Goal: Task Accomplishment & Management: Manage account settings

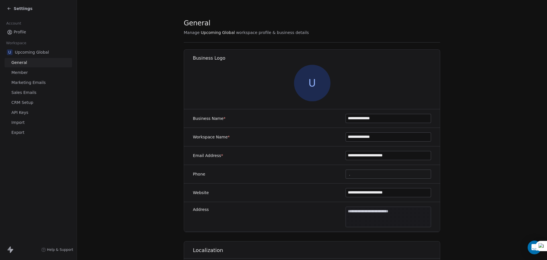
click at [17, 9] on span "Settings" at bounding box center [23, 9] width 19 height 6
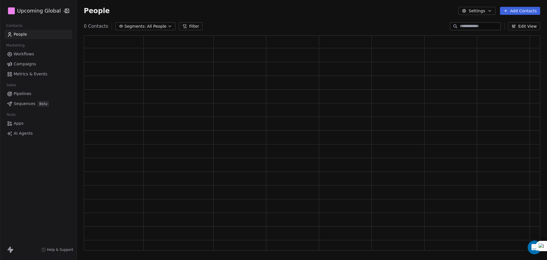
scroll to position [210, 452]
click at [137, 27] on span "Segments:" at bounding box center [135, 26] width 21 height 6
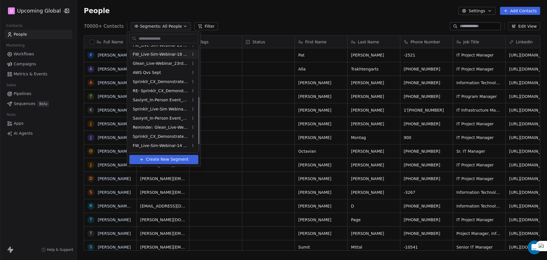
scroll to position [104, 0]
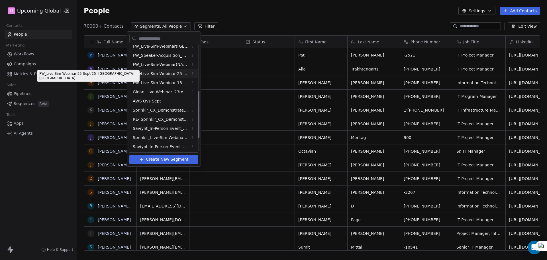
click at [159, 76] on span "FW_Live-Sim-Webinar-25 Sept'25 -[GEOGRAPHIC_DATA] [GEOGRAPHIC_DATA]" at bounding box center [161, 74] width 56 height 6
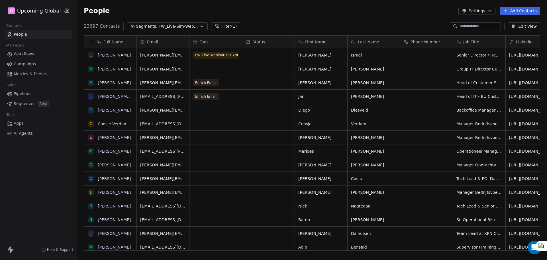
scroll to position [224, 466]
click at [189, 25] on span "FW_Live-Sim-Webinar-25 Sept'25 -[GEOGRAPHIC_DATA] [GEOGRAPHIC_DATA]" at bounding box center [179, 26] width 40 height 6
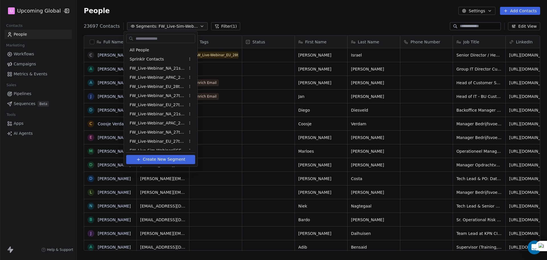
scroll to position [32, 0]
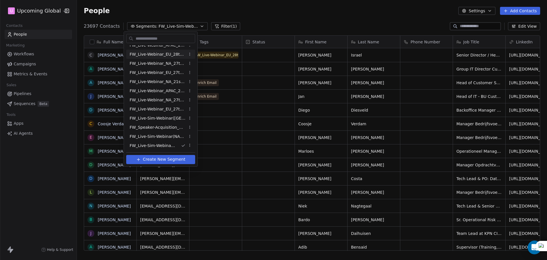
click at [288, 25] on html "U Upcoming Global Contacts People Marketing Workflows Campaigns Metrics & Event…" at bounding box center [273, 130] width 547 height 260
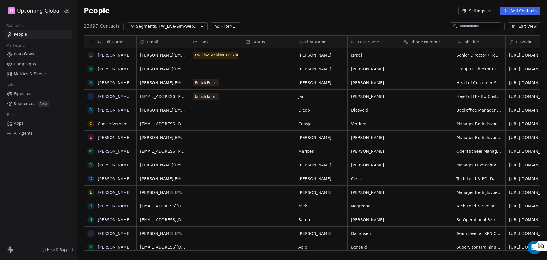
click at [194, 29] on button "Segments: FW_Live-Sim-Webinar-25 Sept'25 -[GEOGRAPHIC_DATA] [GEOGRAPHIC_DATA]" at bounding box center [167, 26] width 81 height 8
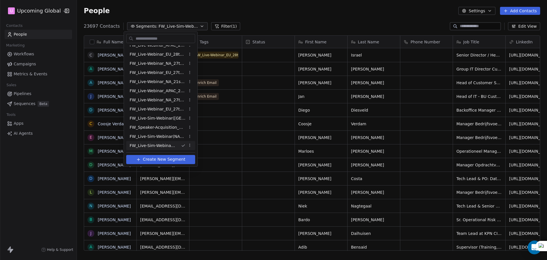
click at [261, 27] on html "U Upcoming Global Contacts People Marketing Workflows Campaigns Metrics & Event…" at bounding box center [273, 130] width 547 height 260
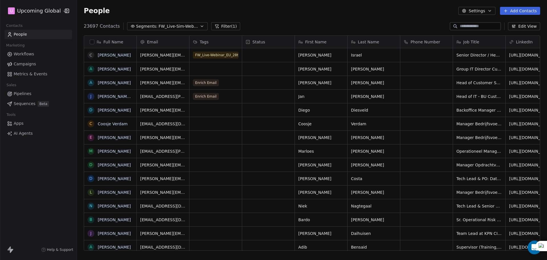
click at [196, 29] on button "Segments: FW_Live-Sim-Webinar-25 Sept'25 -[GEOGRAPHIC_DATA] [GEOGRAPHIC_DATA]" at bounding box center [167, 26] width 81 height 8
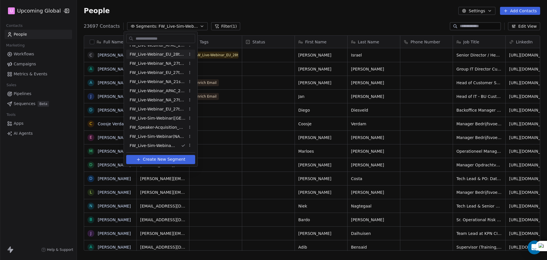
click at [253, 21] on html "U Upcoming Global Contacts People Marketing Workflows Campaigns Metrics & Event…" at bounding box center [273, 130] width 547 height 260
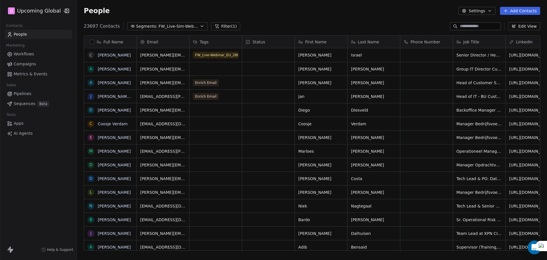
click at [93, 42] on button "button" at bounding box center [92, 42] width 5 height 5
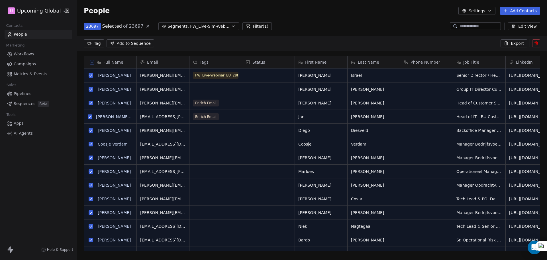
scroll to position [204, 466]
click at [275, 22] on div "23697 Selected of 23697 Segments: FW_Live-Sim-Webinar-25 Sept'25 -[GEOGRAPHIC_D…" at bounding box center [312, 26] width 470 height 9
click at [259, 22] on button "Filter (1)" at bounding box center [257, 26] width 29 height 8
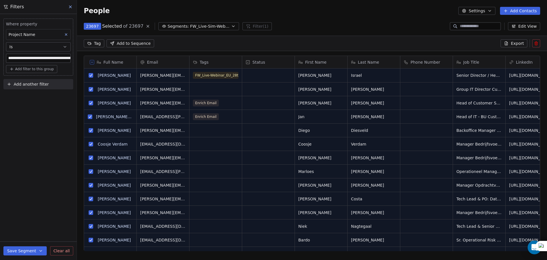
click at [24, 80] on button "Add another filter" at bounding box center [38, 84] width 70 height 10
click at [27, 98] on span "Contact properties" at bounding box center [27, 98] width 37 height 6
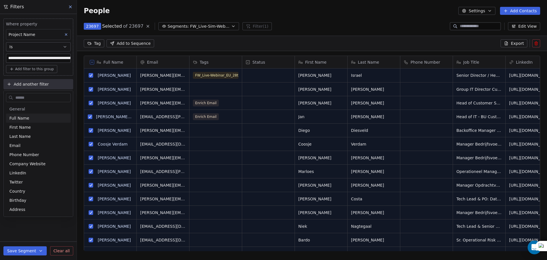
click at [31, 98] on input "text" at bounding box center [42, 98] width 56 height 8
type input "****"
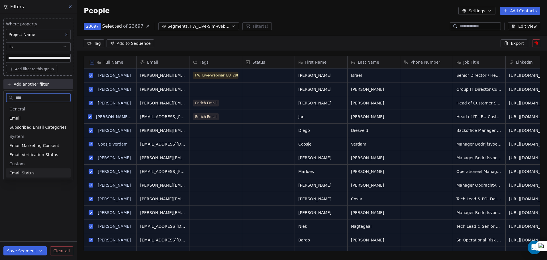
click at [25, 173] on span "Email Status" at bounding box center [21, 173] width 25 height 6
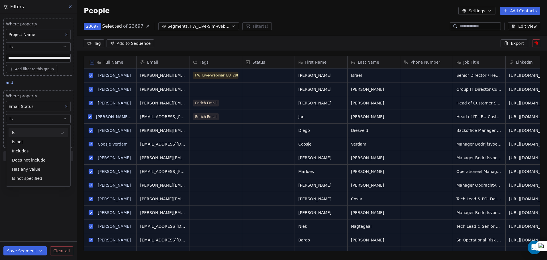
click at [33, 116] on button "Is" at bounding box center [38, 118] width 65 height 9
click at [33, 130] on body "**********" at bounding box center [273, 130] width 547 height 260
click at [32, 159] on div "safe" at bounding box center [43, 161] width 58 height 6
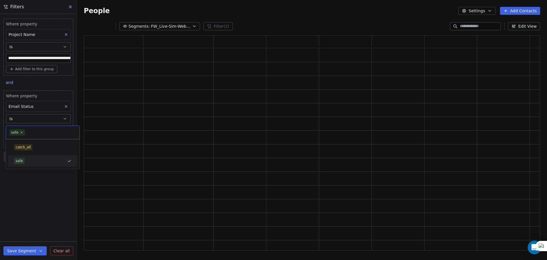
scroll to position [210, 452]
click at [29, 173] on div "**********" at bounding box center [38, 137] width 77 height 246
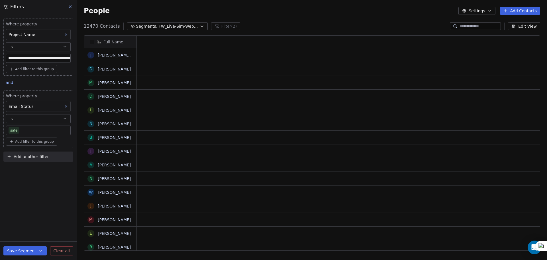
scroll to position [5, 5]
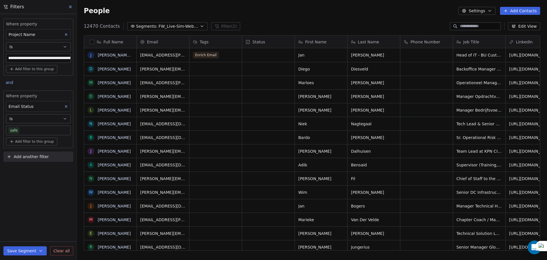
click at [254, 17] on div "People Settings Add Contacts" at bounding box center [312, 11] width 470 height 22
click at [89, 39] on div "Full Name" at bounding box center [110, 42] width 44 height 6
click at [293, 19] on html "**********" at bounding box center [273, 130] width 547 height 260
click at [92, 41] on button "button" at bounding box center [92, 42] width 5 height 5
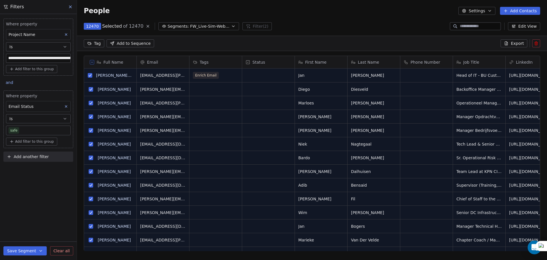
scroll to position [204, 466]
click at [33, 130] on body "**********" at bounding box center [273, 130] width 547 height 260
click at [68, 106] on html "**********" at bounding box center [273, 130] width 547 height 260
click at [66, 106] on icon at bounding box center [66, 106] width 4 height 4
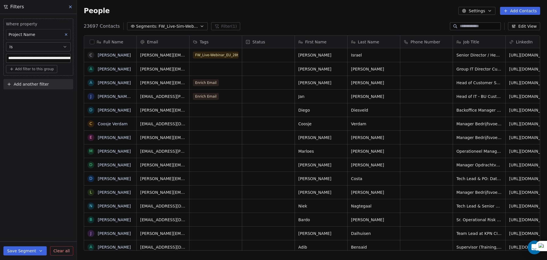
scroll to position [224, 466]
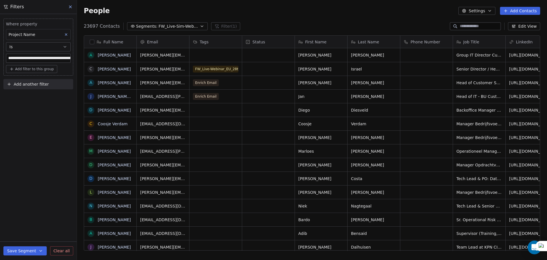
click at [93, 43] on button "button" at bounding box center [92, 42] width 5 height 5
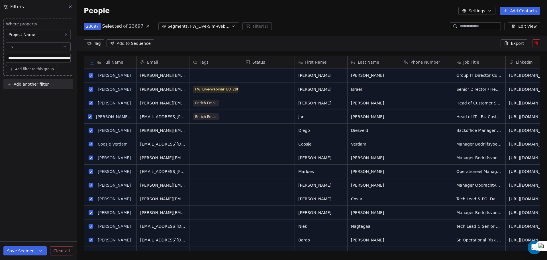
click at [520, 42] on span "Export" at bounding box center [517, 43] width 13 height 6
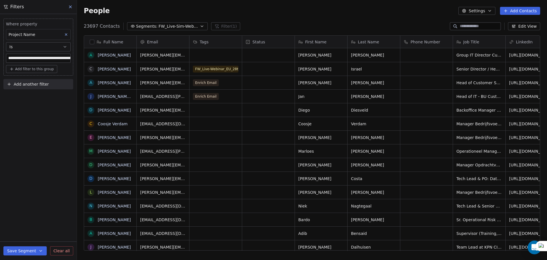
click at [93, 44] on button "button" at bounding box center [92, 42] width 5 height 5
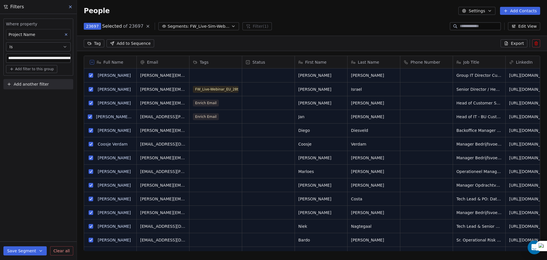
scroll to position [204, 466]
click at [512, 41] on button "Export" at bounding box center [514, 43] width 27 height 8
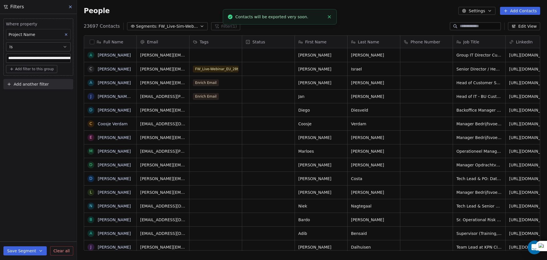
scroll to position [224, 466]
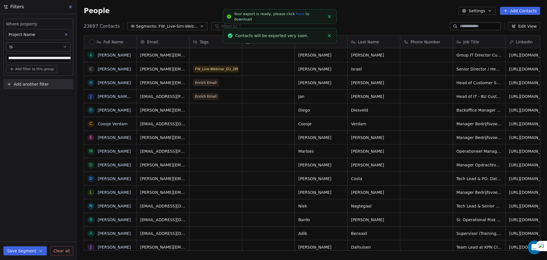
click at [296, 15] on link "here" at bounding box center [300, 14] width 8 height 4
